Goal: Transaction & Acquisition: Purchase product/service

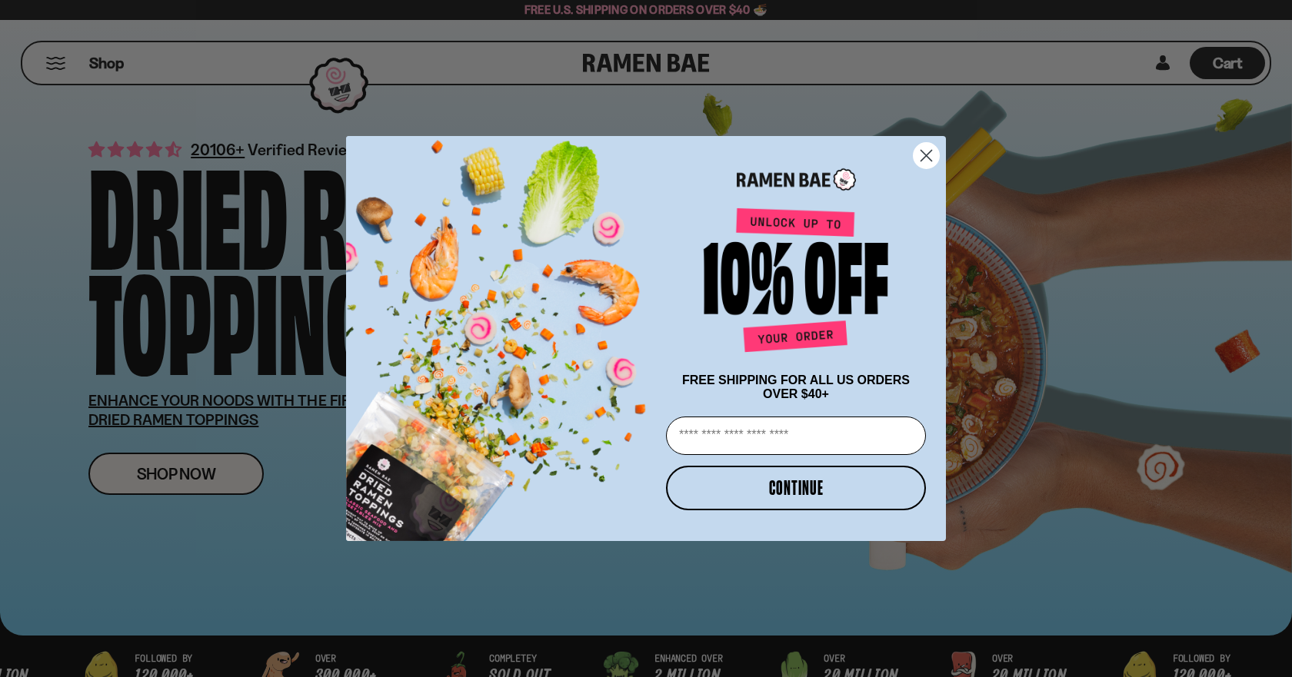
click at [929, 155] on icon "Close dialog" at bounding box center [926, 156] width 11 height 11
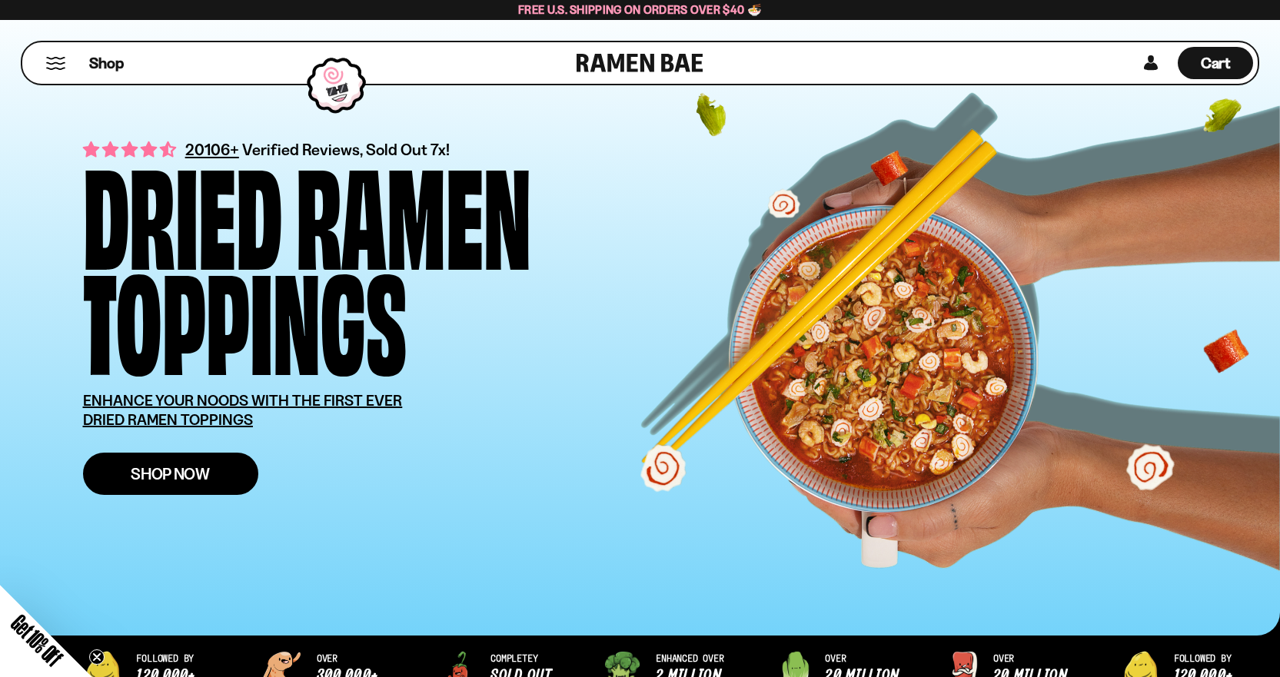
click at [178, 477] on span "Shop Now" at bounding box center [170, 474] width 79 height 16
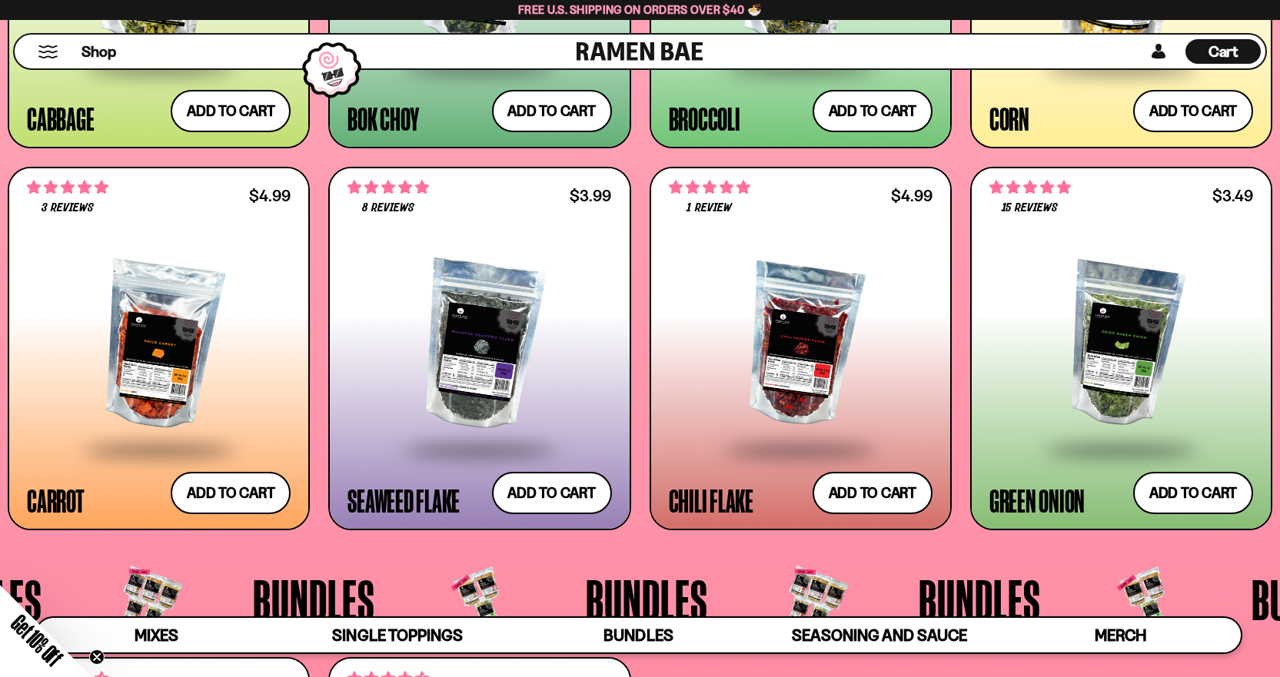
scroll to position [2922, 0]
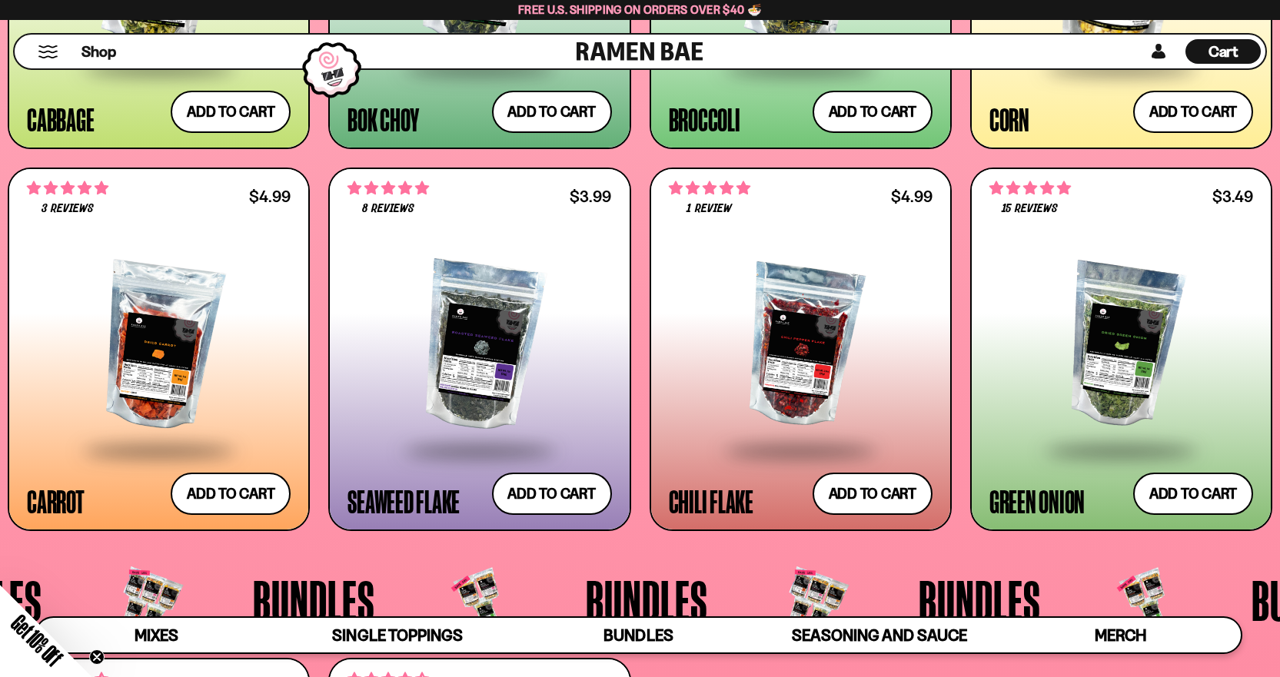
click at [75, 278] on div at bounding box center [159, 346] width 264 height 205
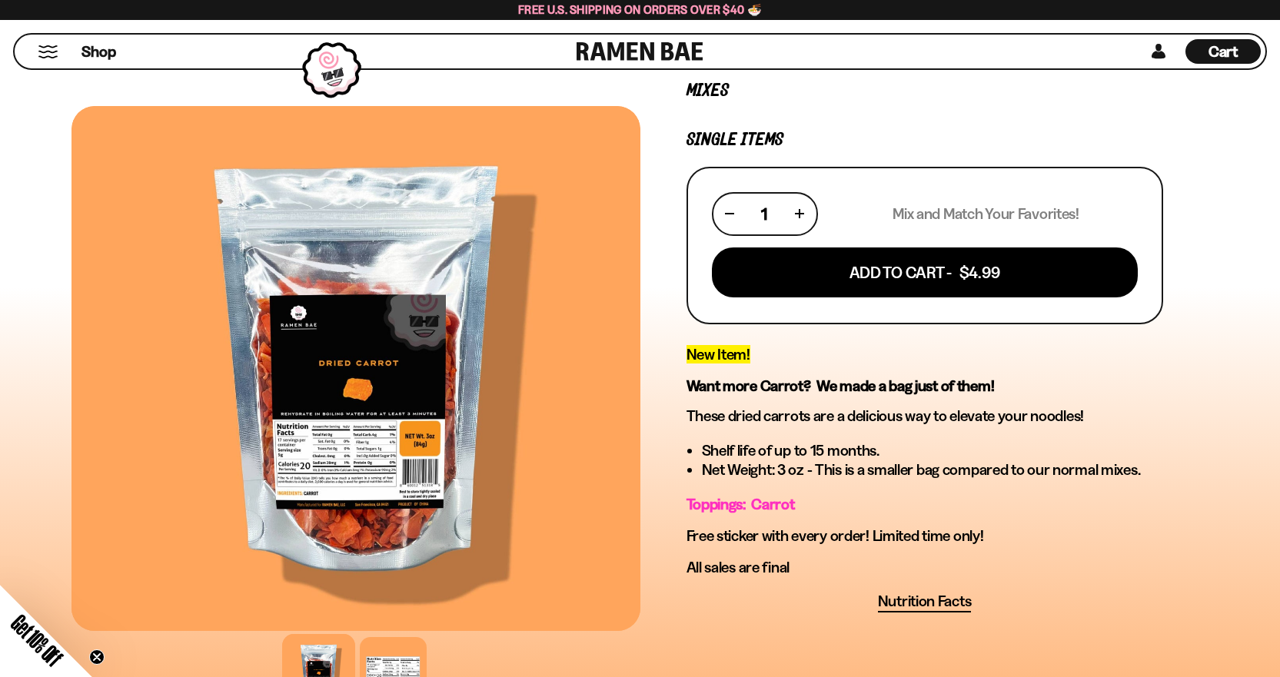
scroll to position [231, 0]
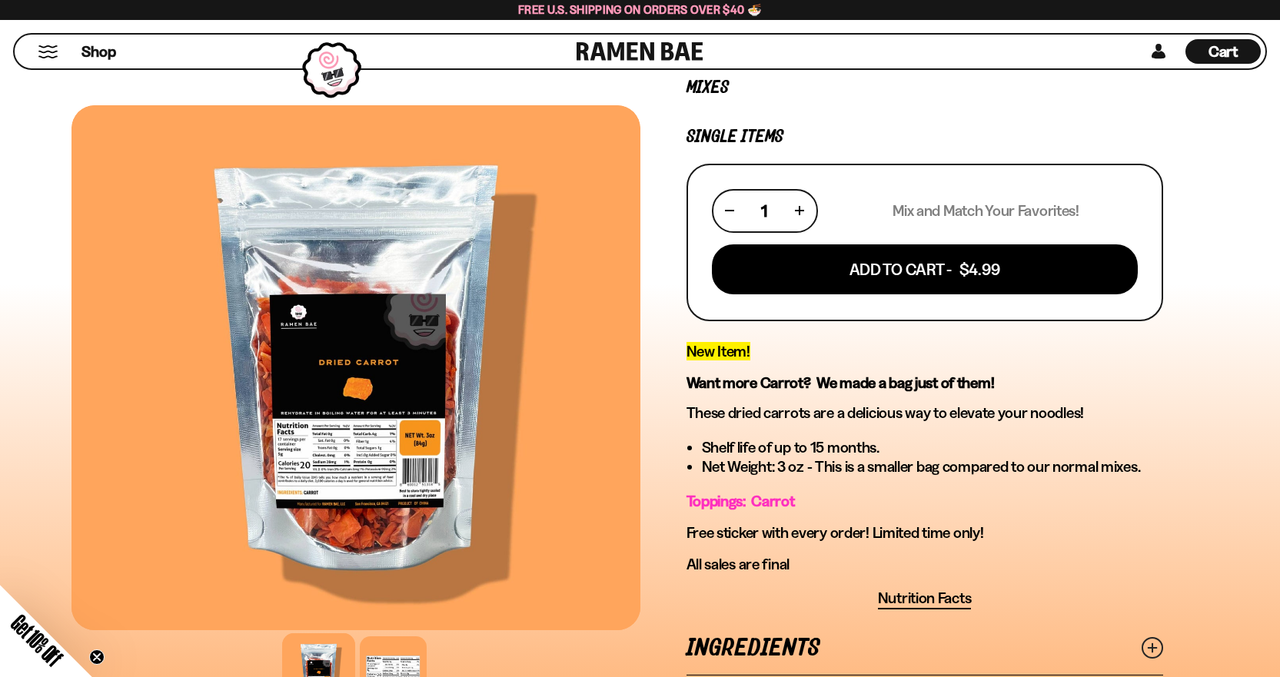
click at [328, 476] on div at bounding box center [356, 367] width 569 height 525
click at [387, 661] on div at bounding box center [393, 670] width 73 height 73
